Goal: Find contact information

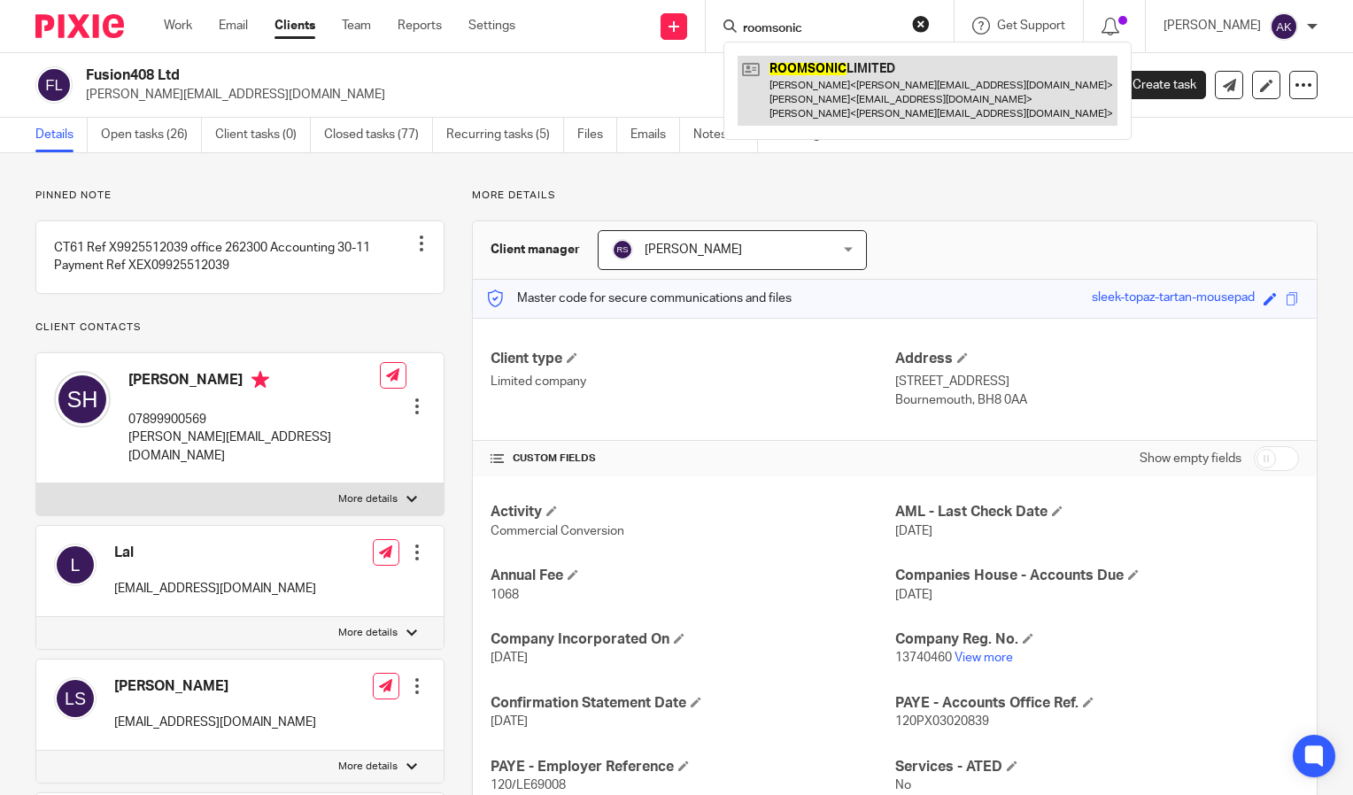
type input "roomsonic"
click at [883, 86] on link at bounding box center [927, 91] width 380 height 70
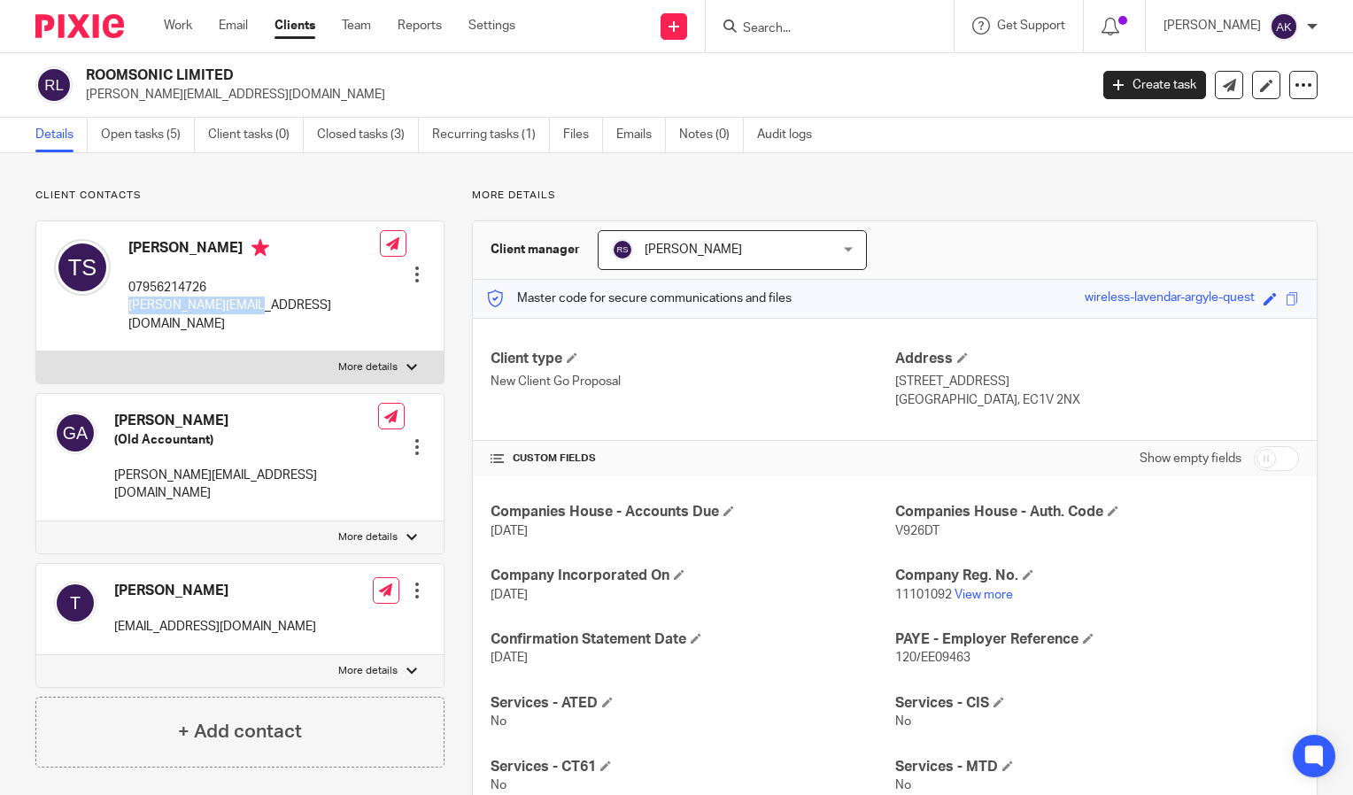
drag, startPoint x: 123, startPoint y: 305, endPoint x: 257, endPoint y: 302, distance: 133.7
click at [257, 302] on div "[PERSON_NAME] 07956214726 [PERSON_NAME][EMAIL_ADDRESS][DOMAIN_NAME] Edit contac…" at bounding box center [239, 286] width 407 height 130
drag, startPoint x: 257, startPoint y: 302, endPoint x: 219, endPoint y: 303, distance: 38.1
copy p "[PERSON_NAME][EMAIL_ADDRESS][DOMAIN_NAME]"
click at [799, 27] on input "Search" at bounding box center [820, 29] width 159 height 16
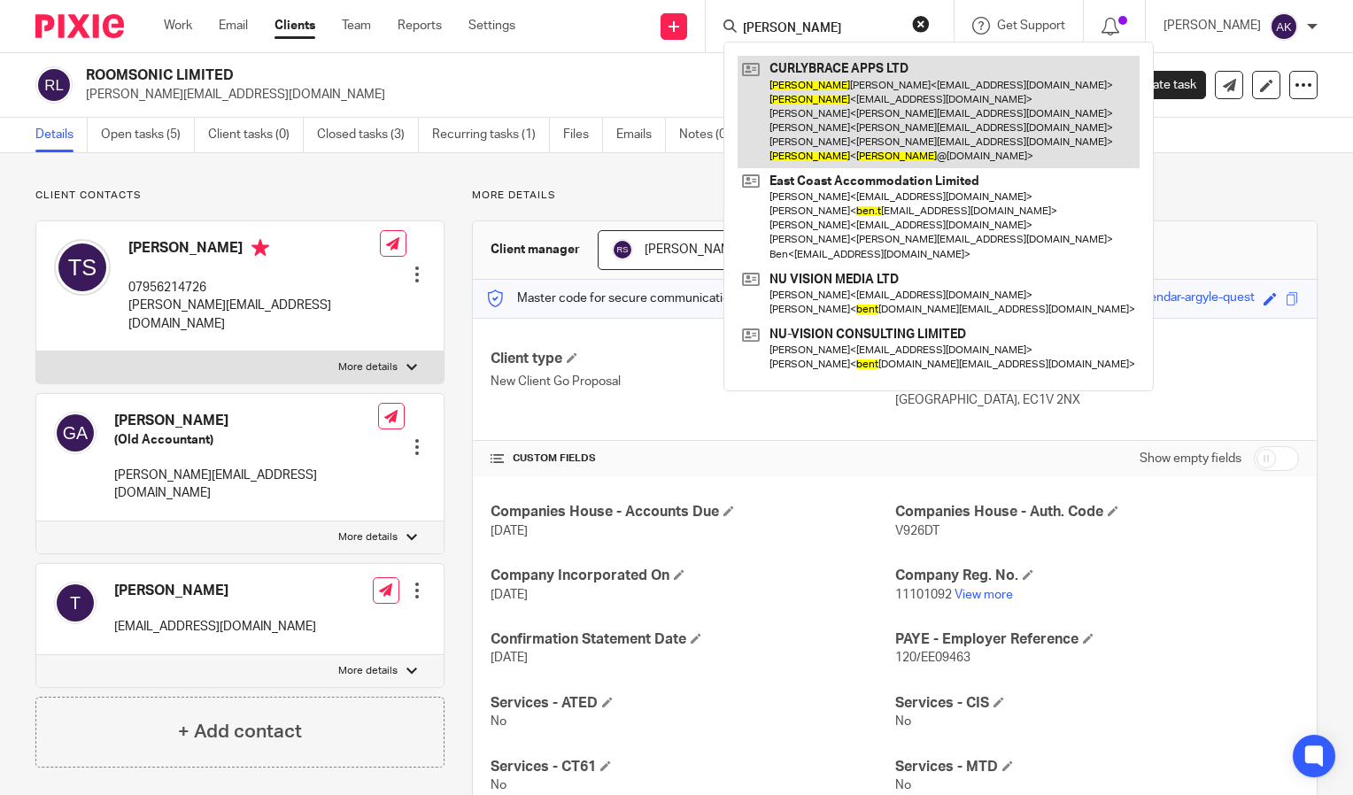
type input "brent"
click at [871, 108] on link at bounding box center [938, 112] width 402 height 112
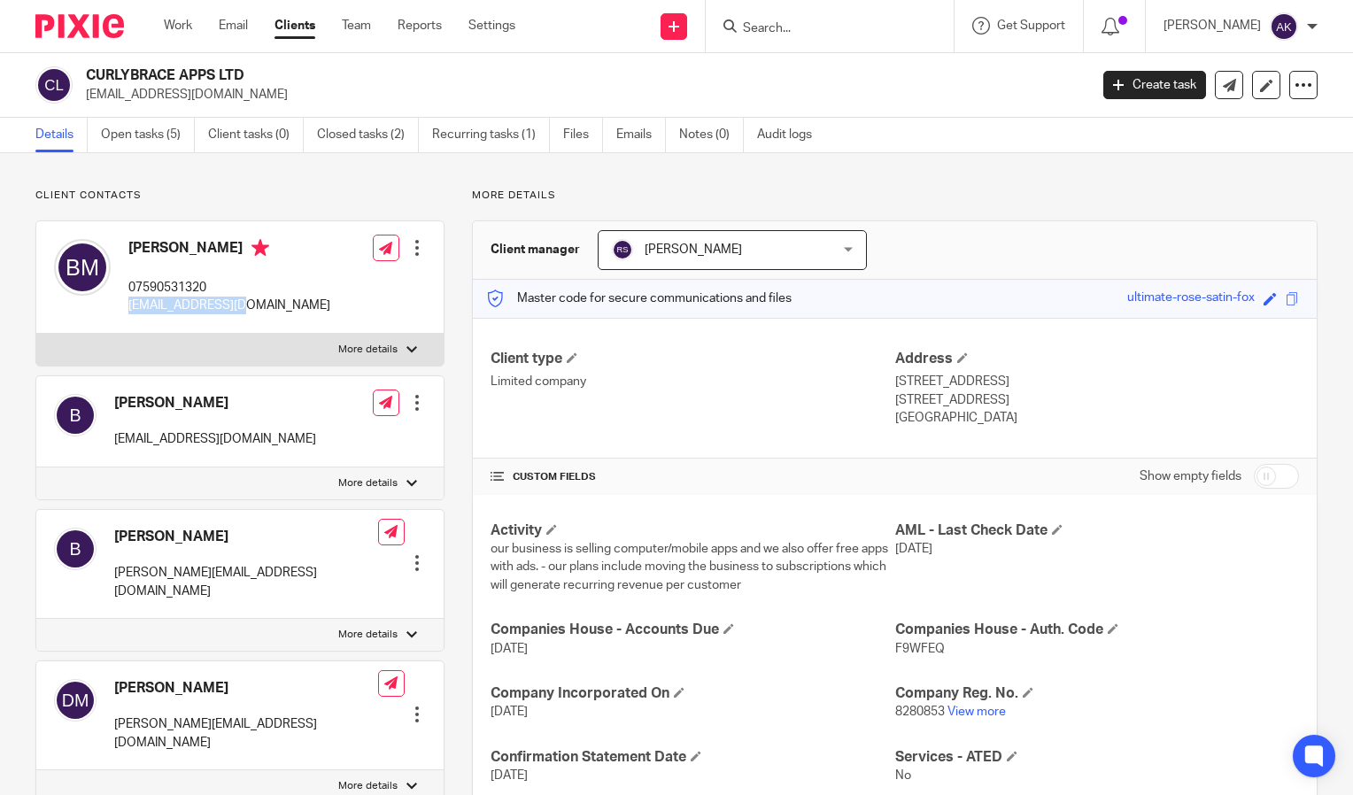
drag, startPoint x: 124, startPoint y: 304, endPoint x: 277, endPoint y: 297, distance: 153.3
click at [277, 297] on div "Brent Allen McPherson 07590531320 bam0101@gmail.com" at bounding box center [192, 277] width 276 height 94
drag, startPoint x: 277, startPoint y: 297, endPoint x: 191, endPoint y: 303, distance: 86.1
copy p "bam0101@gmail.com"
click at [807, 28] on input "Search" at bounding box center [820, 29] width 159 height 16
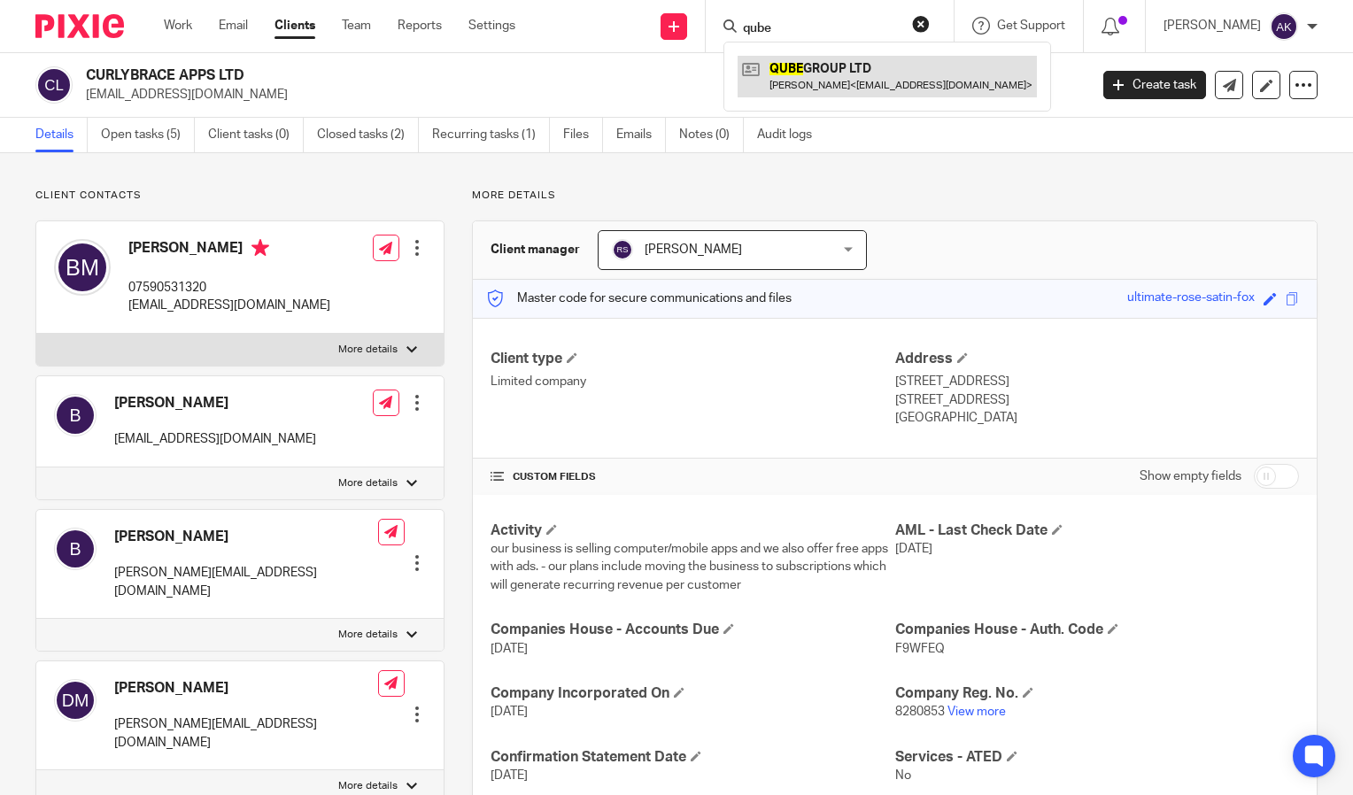
type input "qube"
click at [825, 84] on link at bounding box center [886, 76] width 299 height 41
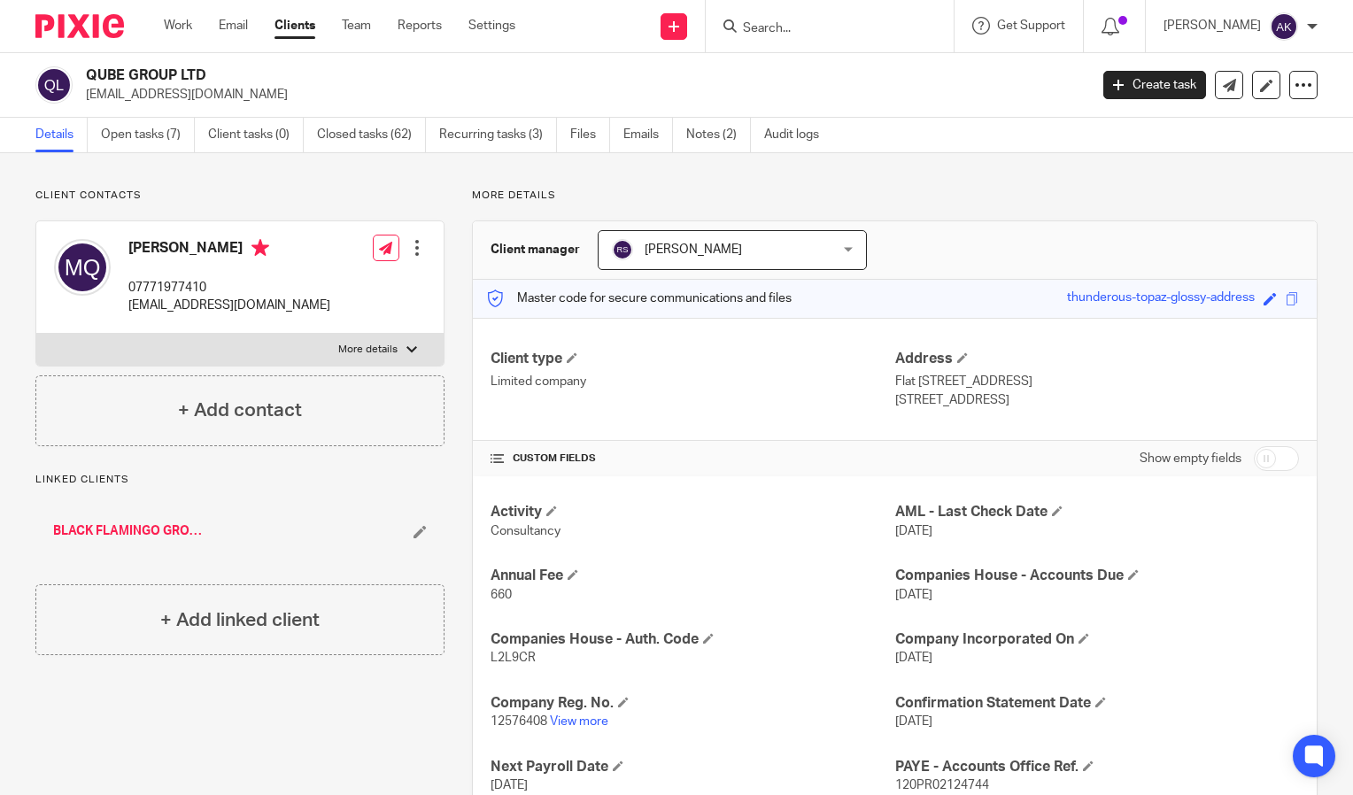
click at [772, 31] on input "Search" at bounding box center [820, 29] width 159 height 16
type input "integer"
click at [845, 65] on link at bounding box center [898, 76] width 323 height 41
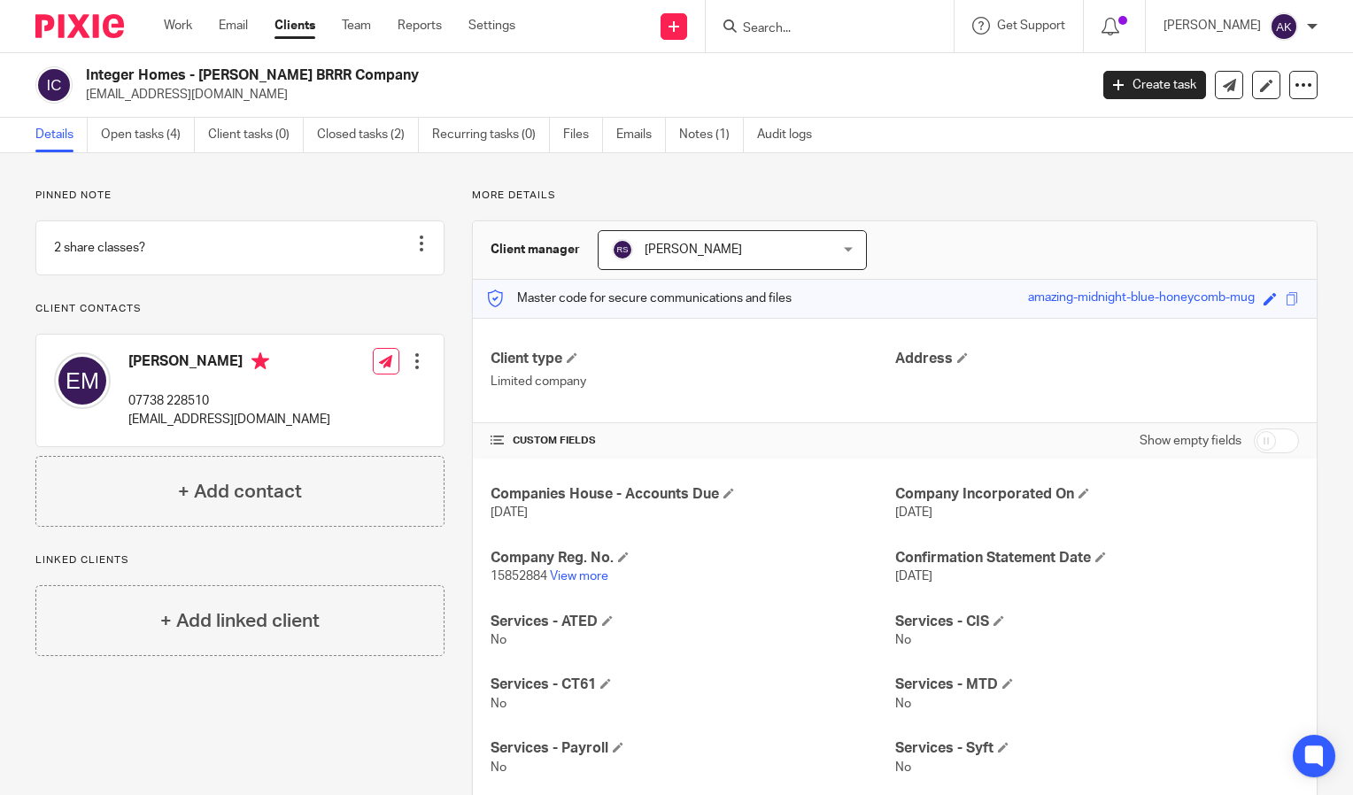
drag, startPoint x: 84, startPoint y: 93, endPoint x: 258, endPoint y: 98, distance: 173.6
click at [258, 98] on div "Integer Homes - [PERSON_NAME] BRRR Company [EMAIL_ADDRESS][DOMAIN_NAME]" at bounding box center [555, 84] width 1041 height 37
drag, startPoint x: 258, startPoint y: 98, endPoint x: 197, endPoint y: 97, distance: 60.2
copy p "[EMAIL_ADDRESS][DOMAIN_NAME]"
click at [815, 24] on input "Search" at bounding box center [820, 29] width 159 height 16
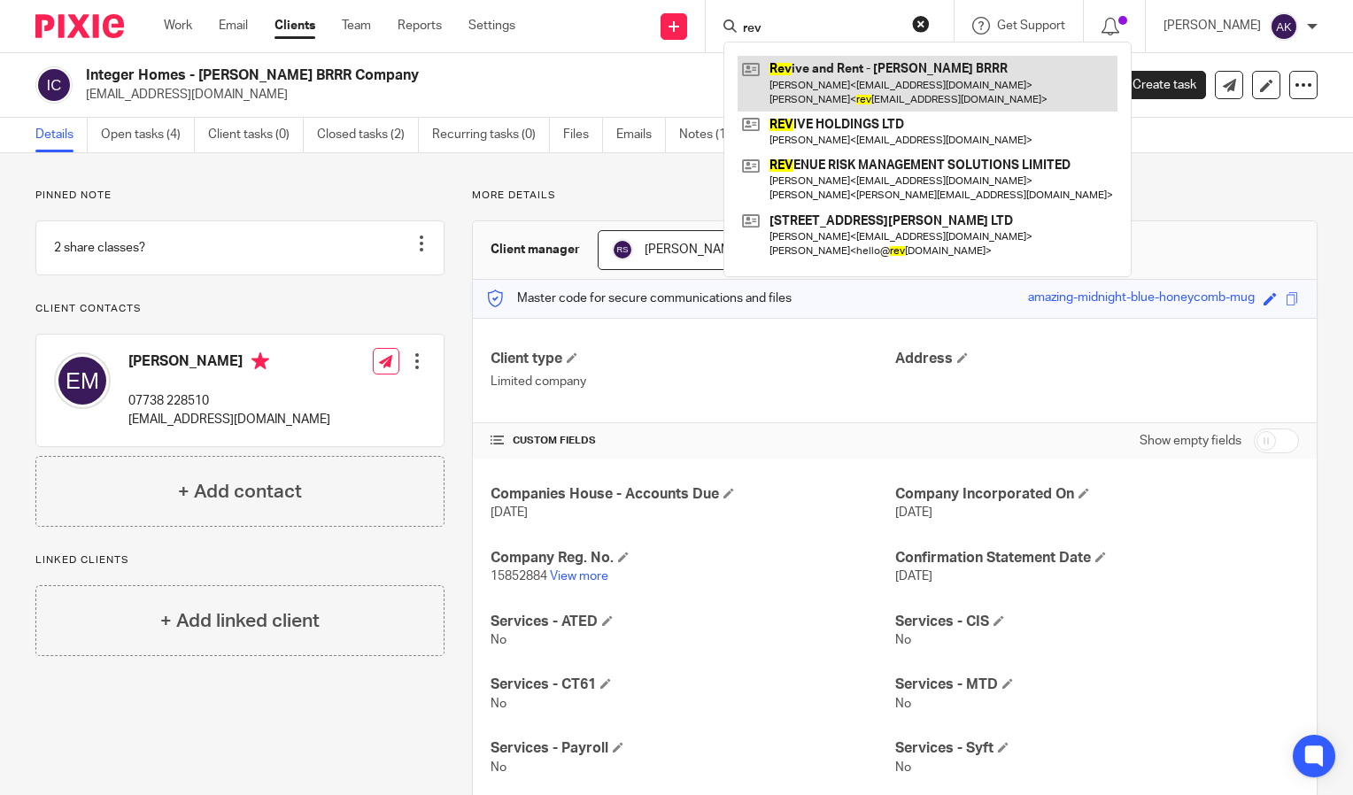
type input "rev"
click at [847, 68] on link at bounding box center [927, 83] width 380 height 55
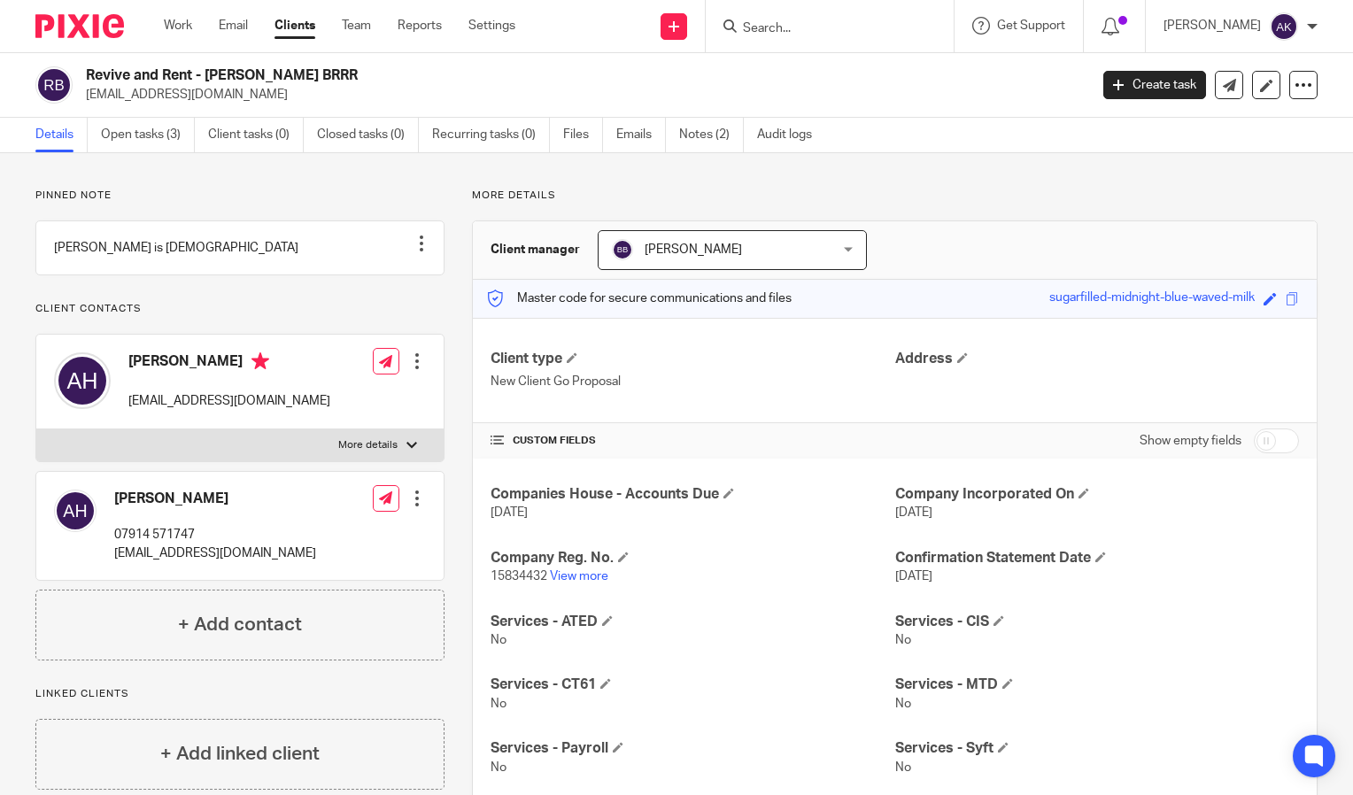
drag, startPoint x: 84, startPoint y: 95, endPoint x: 239, endPoint y: 99, distance: 155.0
click at [239, 99] on div "Revive and Rent - Alex Hooker BRRR reviveandrent@gmail.com" at bounding box center [555, 84] width 1041 height 37
drag, startPoint x: 239, startPoint y: 99, endPoint x: 194, endPoint y: 94, distance: 45.5
copy p "reviveandrent@gmail.com"
